Goal: Find specific page/section: Find specific page/section

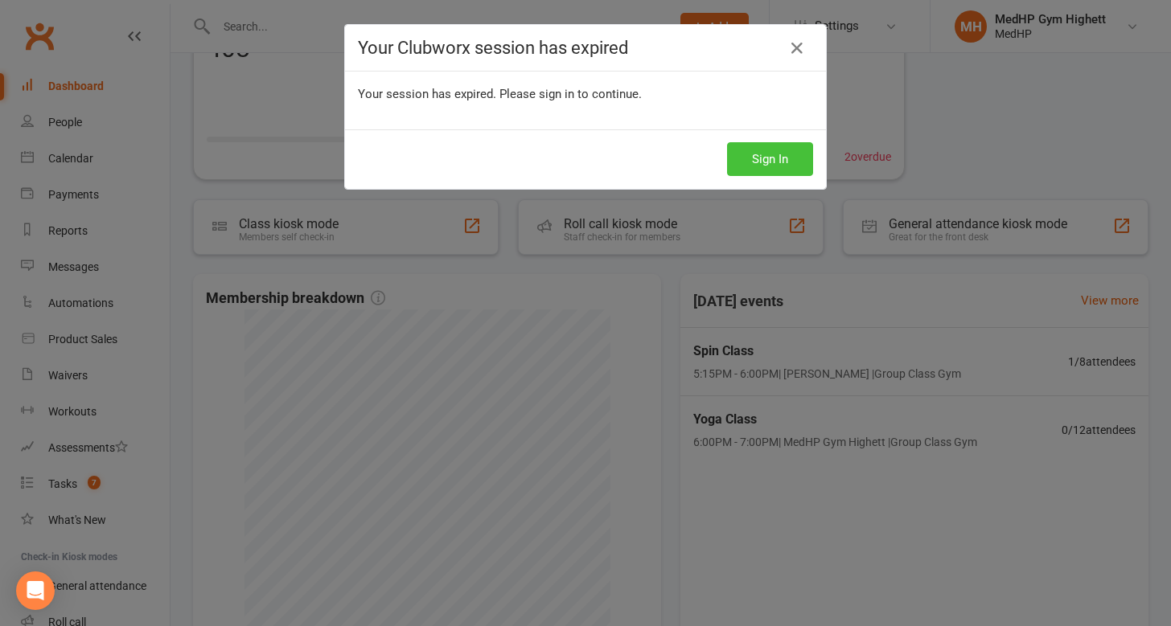
click at [772, 148] on button "Sign In" at bounding box center [770, 159] width 86 height 34
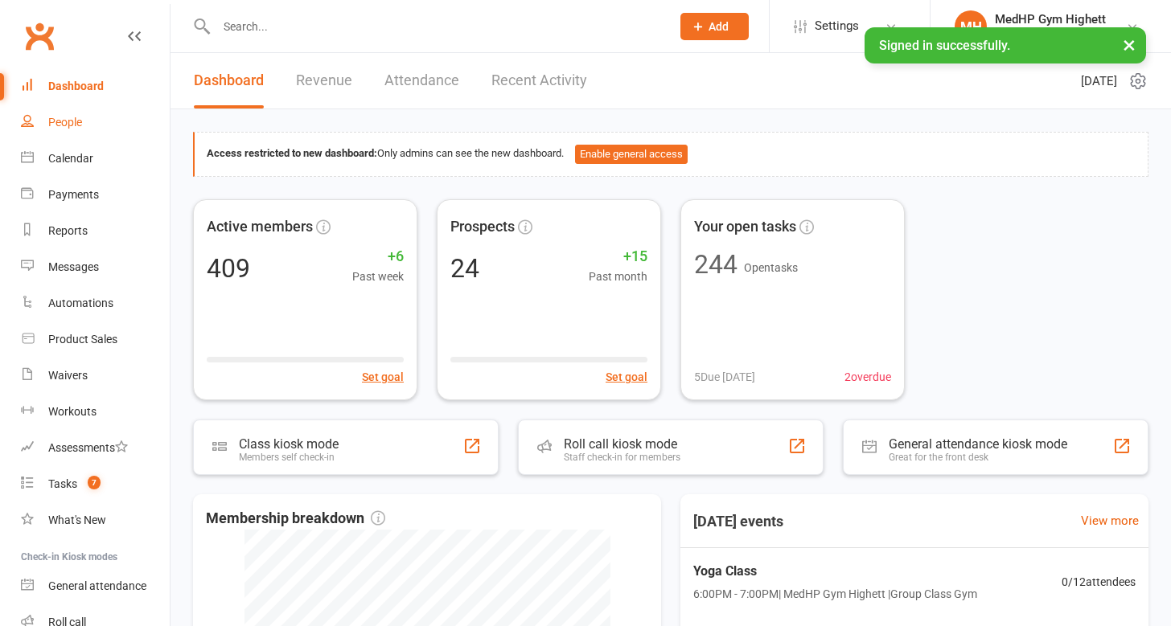
click at [64, 122] on div "People" at bounding box center [65, 122] width 34 height 13
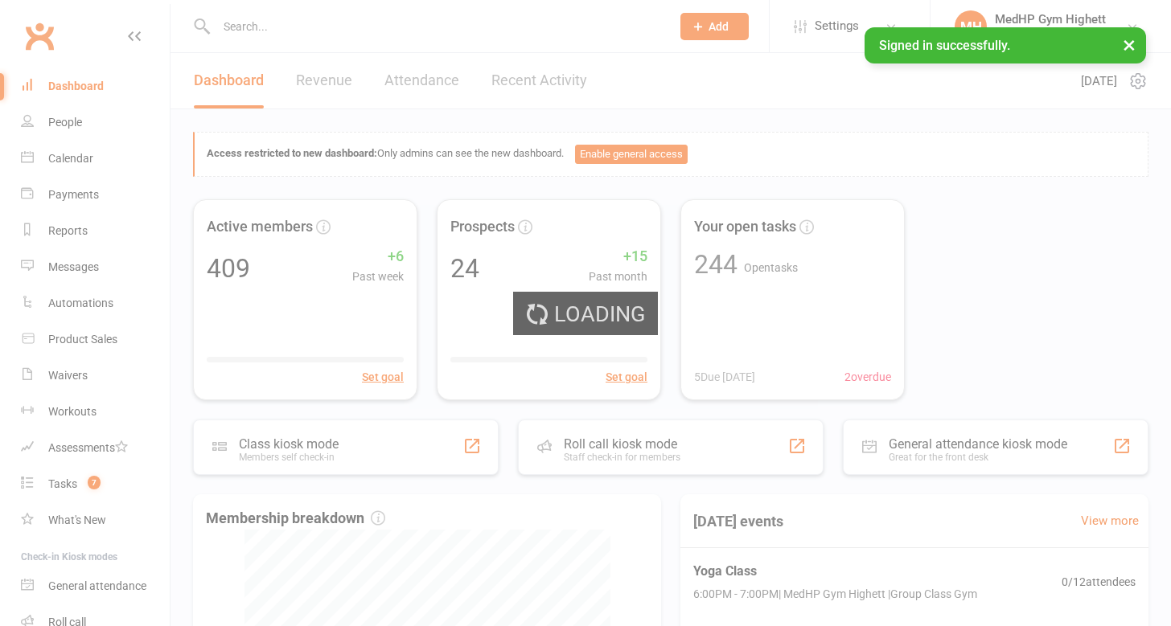
select select "100"
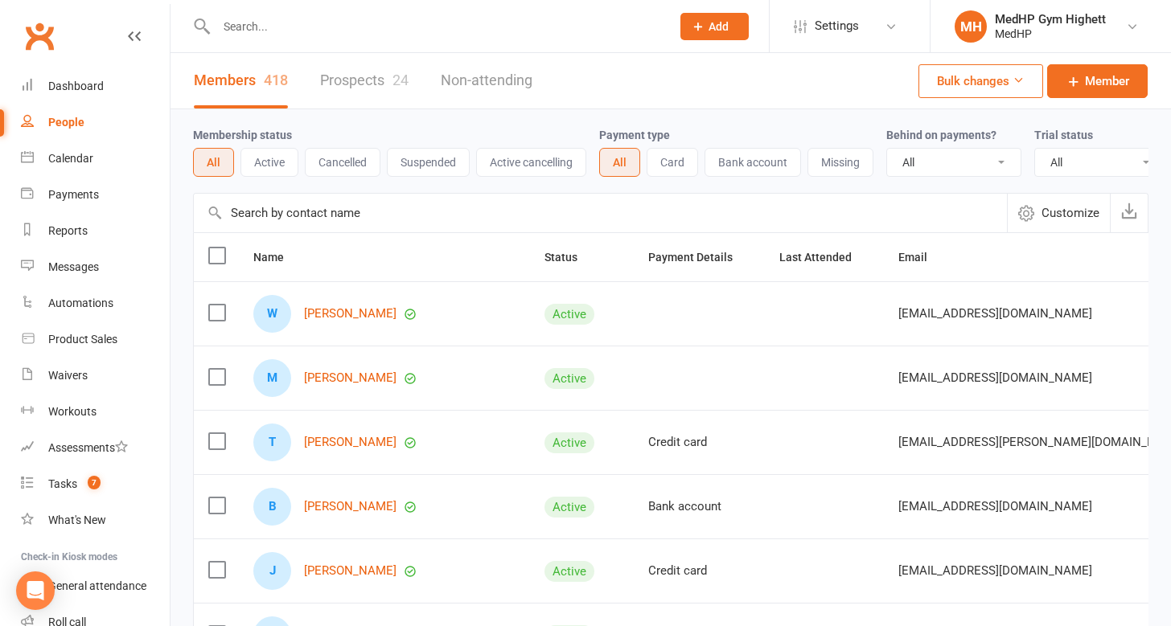
click at [343, 88] on link "Prospects 24" at bounding box center [364, 80] width 88 height 55
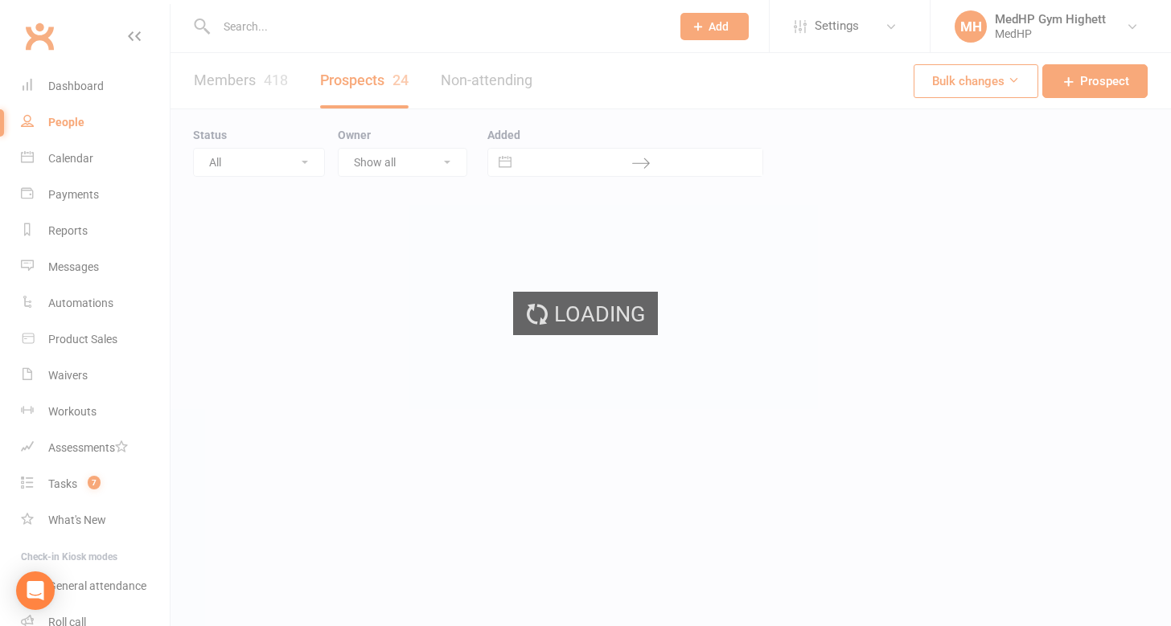
select select "100"
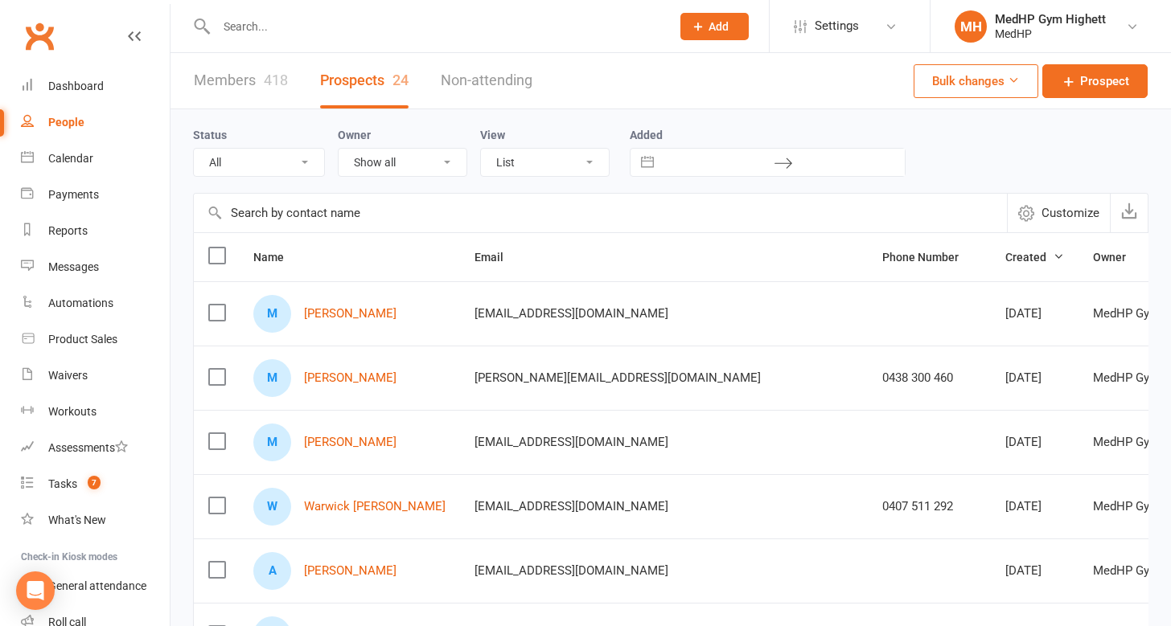
click at [291, 24] on input "text" at bounding box center [435, 26] width 448 height 23
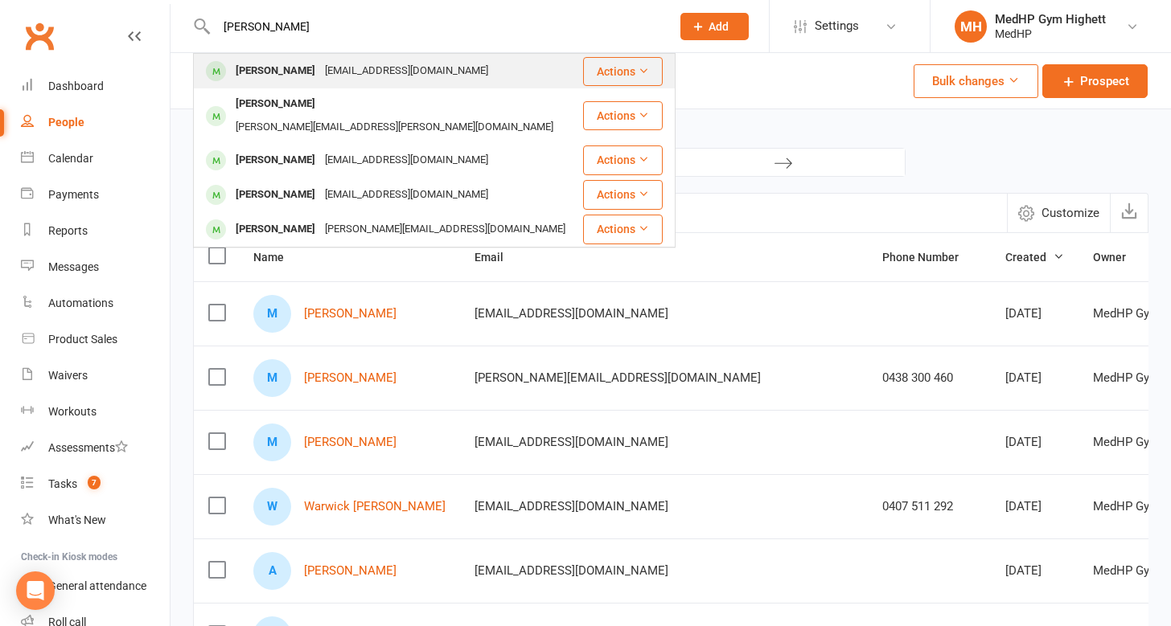
type input "JASON"
click at [267, 72] on div "Jason Beer" at bounding box center [275, 70] width 89 height 23
